Goal: Task Accomplishment & Management: Manage account settings

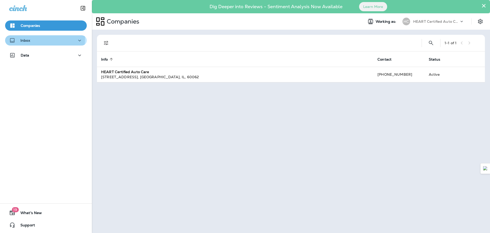
click at [31, 39] on div "Inbox" at bounding box center [46, 40] width 74 height 6
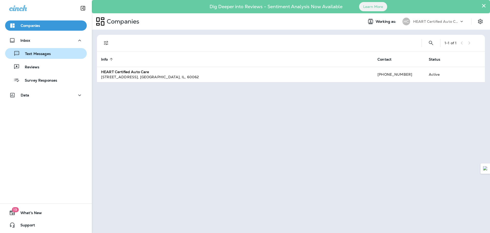
click at [28, 52] on p "Text Messages" at bounding box center [35, 54] width 31 height 5
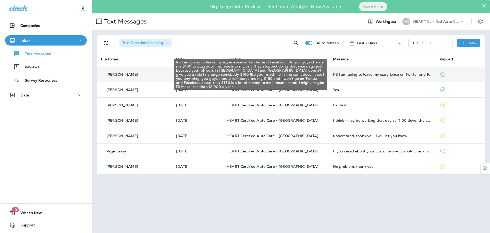
click at [356, 75] on div "PS I am going to leave my experience on Twitter and Facebook. Do you guys charg…" at bounding box center [382, 74] width 98 height 4
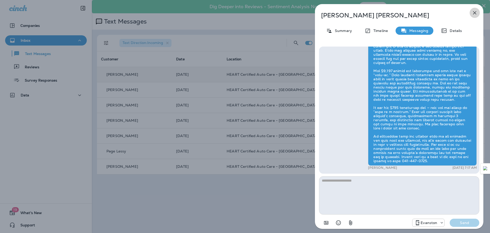
click at [474, 14] on icon "button" at bounding box center [475, 13] width 6 height 6
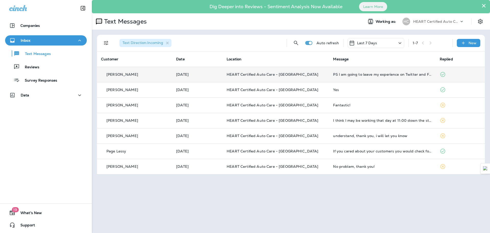
click at [400, 42] on icon at bounding box center [400, 43] width 6 height 6
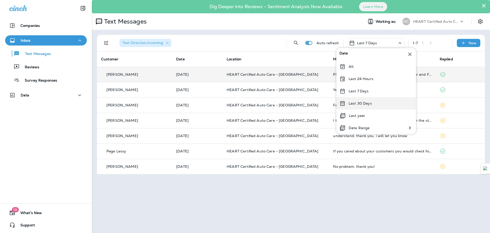
click at [359, 106] on div "Last 30 Days" at bounding box center [377, 103] width 80 height 12
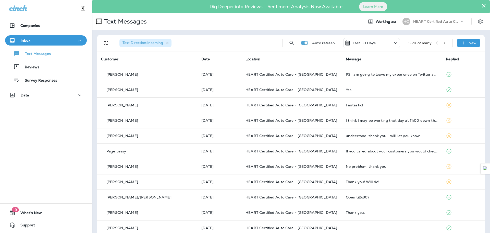
click at [385, 43] on div "Last 30 Days" at bounding box center [372, 43] width 57 height 10
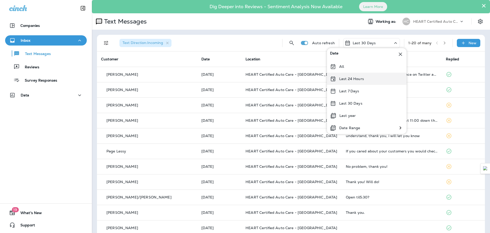
click at [357, 77] on p "Last 24 Hours" at bounding box center [351, 79] width 25 height 4
